Goal: Find specific page/section: Find specific page/section

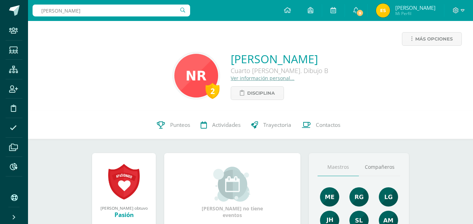
type input "[PERSON_NAME]"
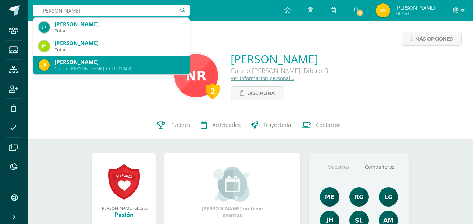
click at [119, 62] on div "[PERSON_NAME]" at bounding box center [119, 61] width 129 height 7
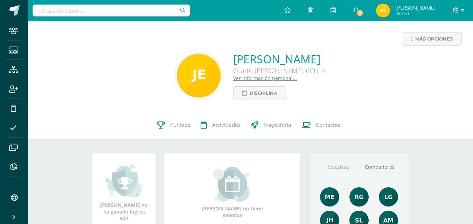
click at [105, 9] on input "text" at bounding box center [111, 11] width 157 height 12
type input "estefany morales"
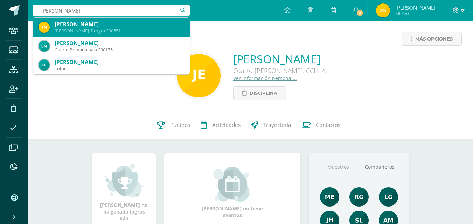
click at [120, 31] on div "Quinto Bach. Progra 230551" at bounding box center [119, 31] width 129 height 6
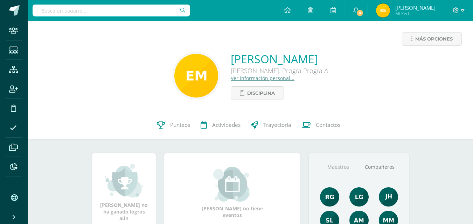
click at [150, 5] on input "text" at bounding box center [111, 11] width 157 height 12
type input "[PERSON_NAME] VAJAN"
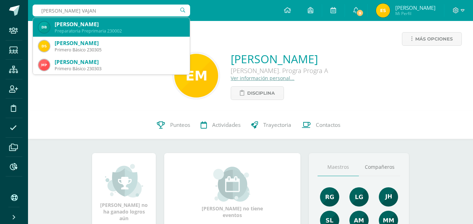
click at [124, 21] on div "[PERSON_NAME]" at bounding box center [119, 24] width 129 height 7
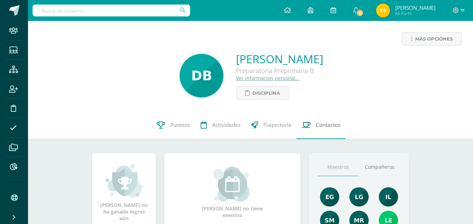
click at [310, 135] on link "Contactos" at bounding box center [320, 125] width 49 height 28
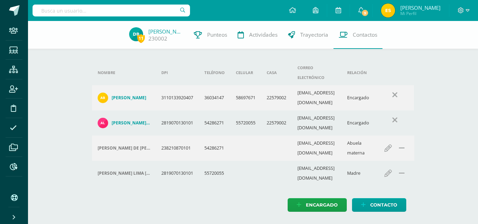
click at [144, 5] on input "text" at bounding box center [111, 11] width 157 height 12
type input "daniela funes"
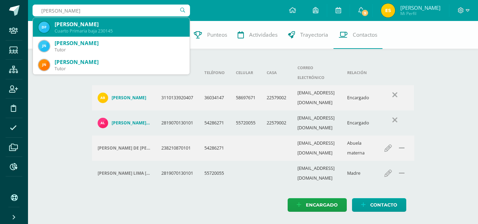
click at [121, 21] on div "Daniela Sofía Funes Guerra" at bounding box center [119, 24] width 129 height 7
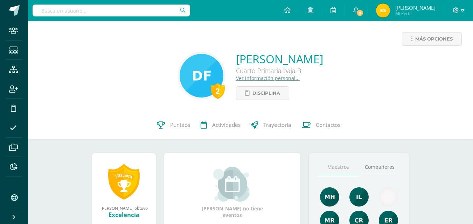
click at [117, 13] on input "text" at bounding box center [111, 11] width 157 height 12
type input "SAMUEL FUNES"
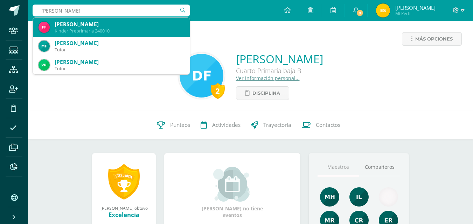
click at [120, 23] on div "[PERSON_NAME]" at bounding box center [119, 24] width 129 height 7
